Goal: Browse casually: Explore the website without a specific task or goal

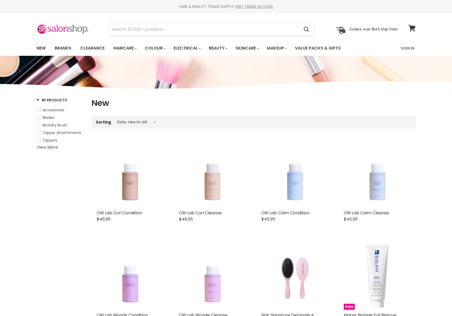
select select "created-descending"
click at [73, 28] on img at bounding box center [63, 29] width 52 height 11
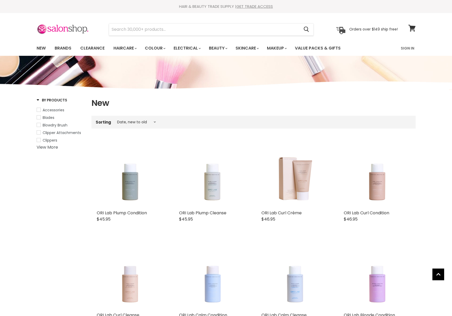
select select "created-descending"
